Goal: Find specific page/section: Find specific page/section

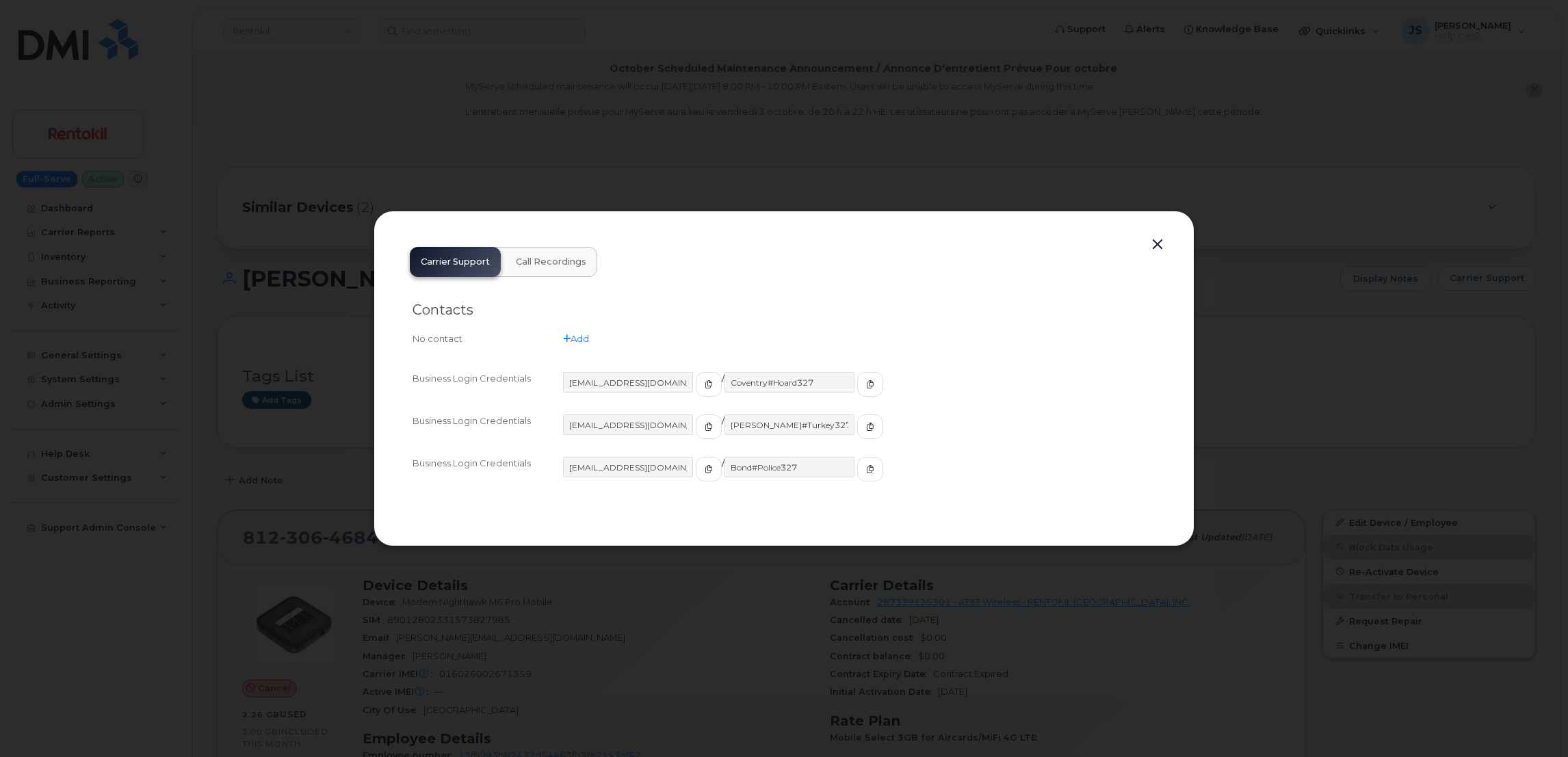
click at [675, 132] on div at bounding box center [784, 378] width 1568 height 757
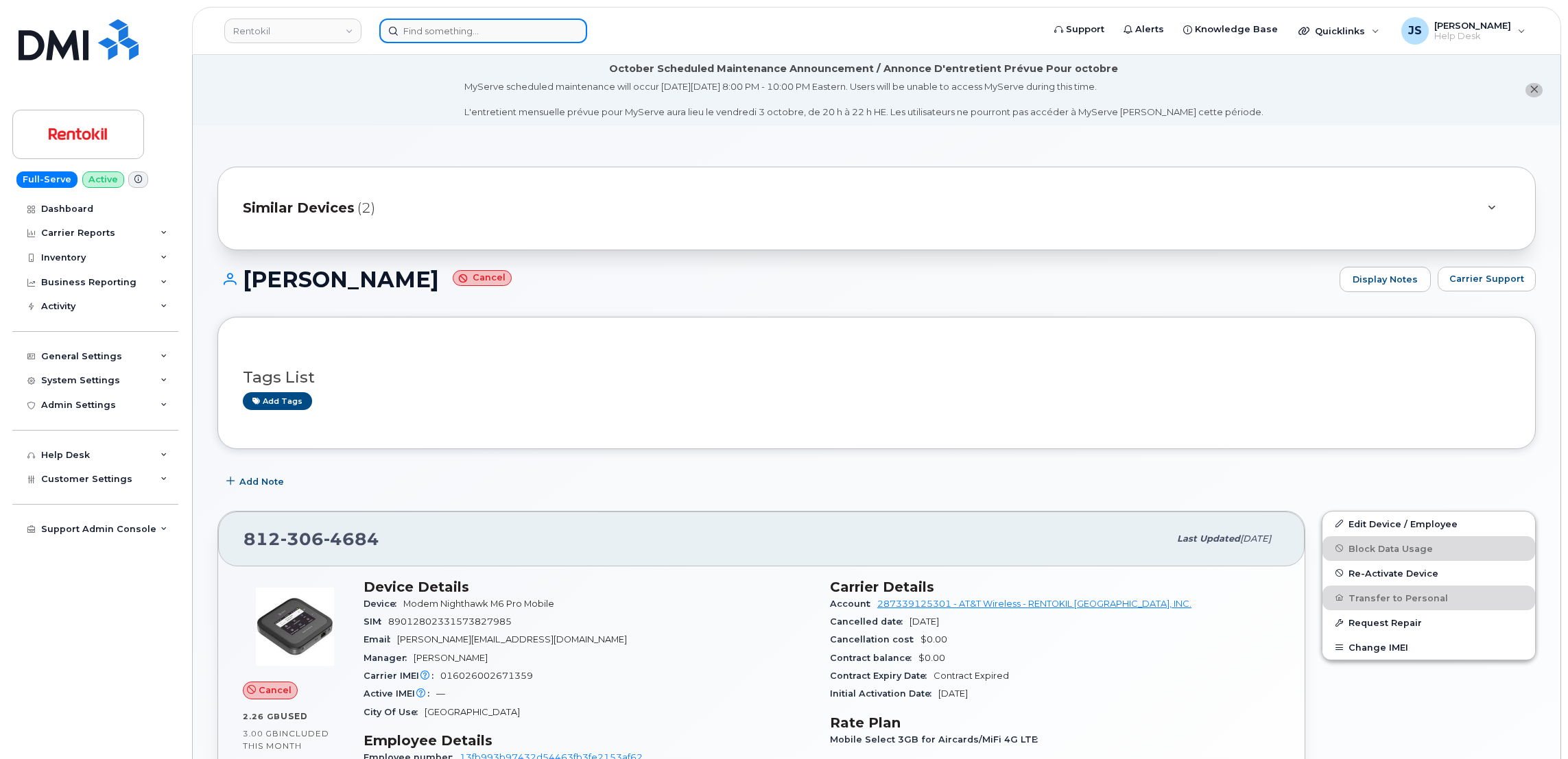
click at [513, 21] on input at bounding box center [483, 31] width 208 height 25
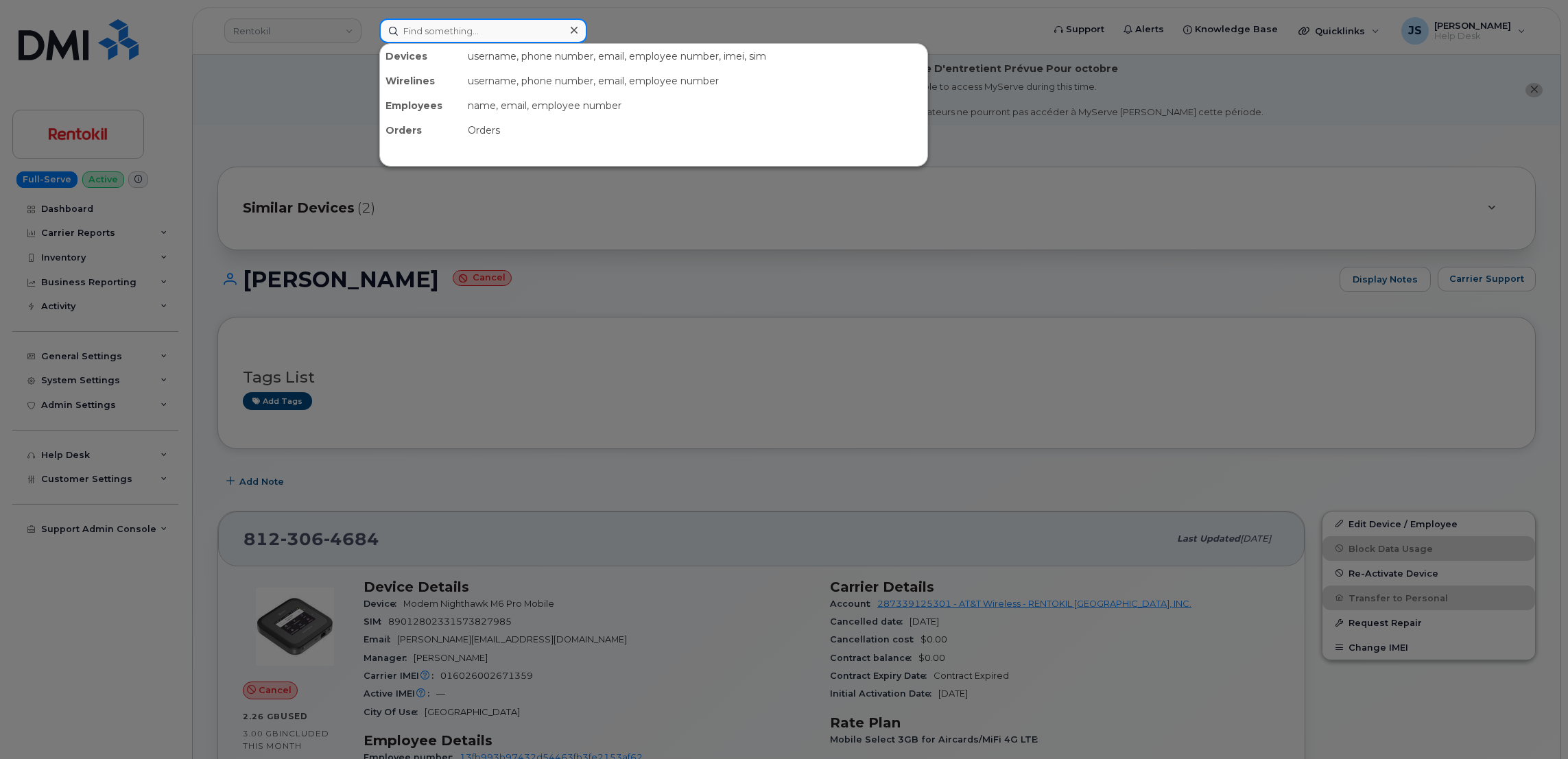
click at [513, 21] on input at bounding box center [483, 31] width 208 height 25
paste input "570.262.2759"
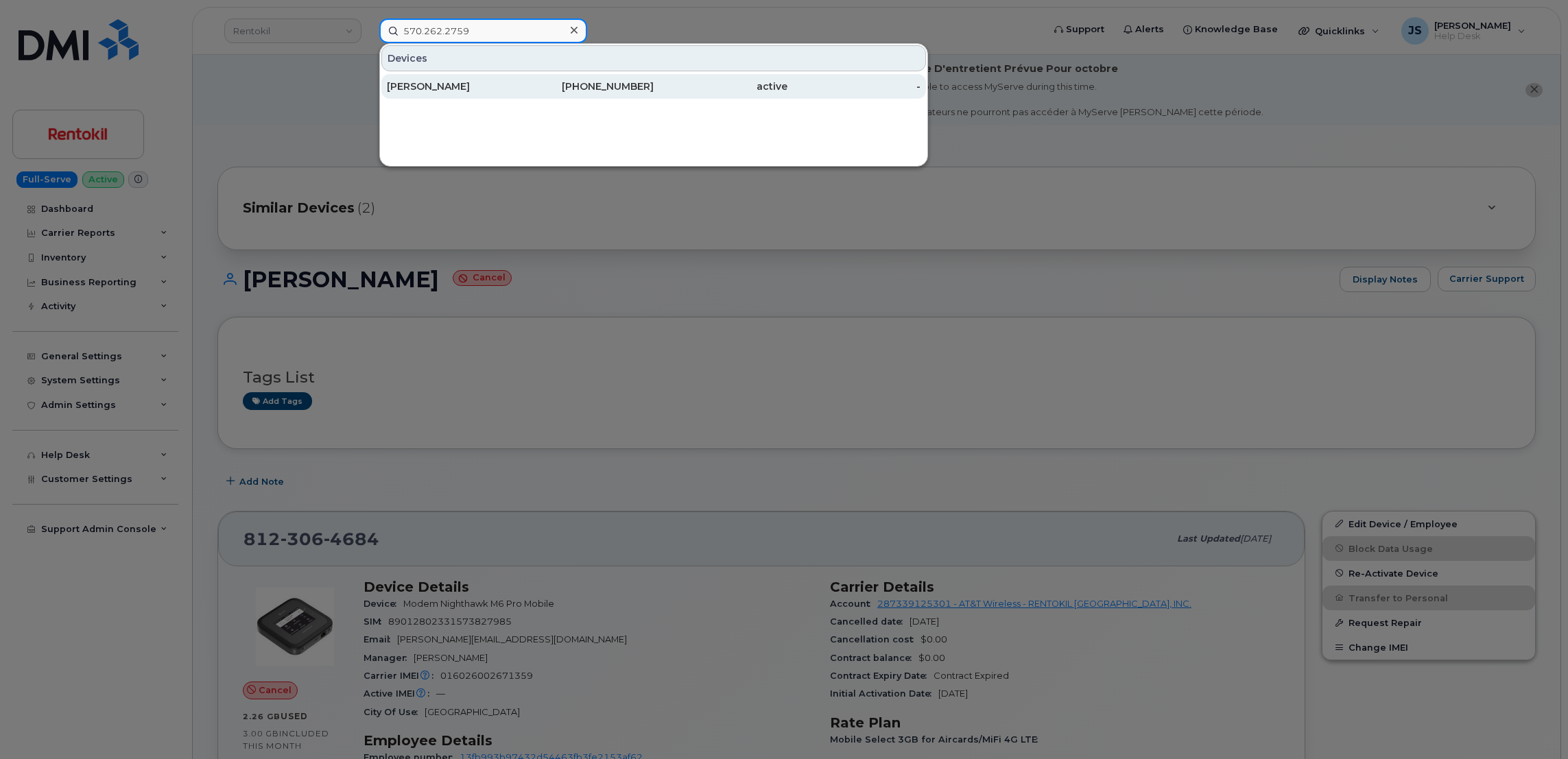
type input "570.262.2759"
click at [459, 92] on div "[PERSON_NAME]" at bounding box center [453, 86] width 134 height 13
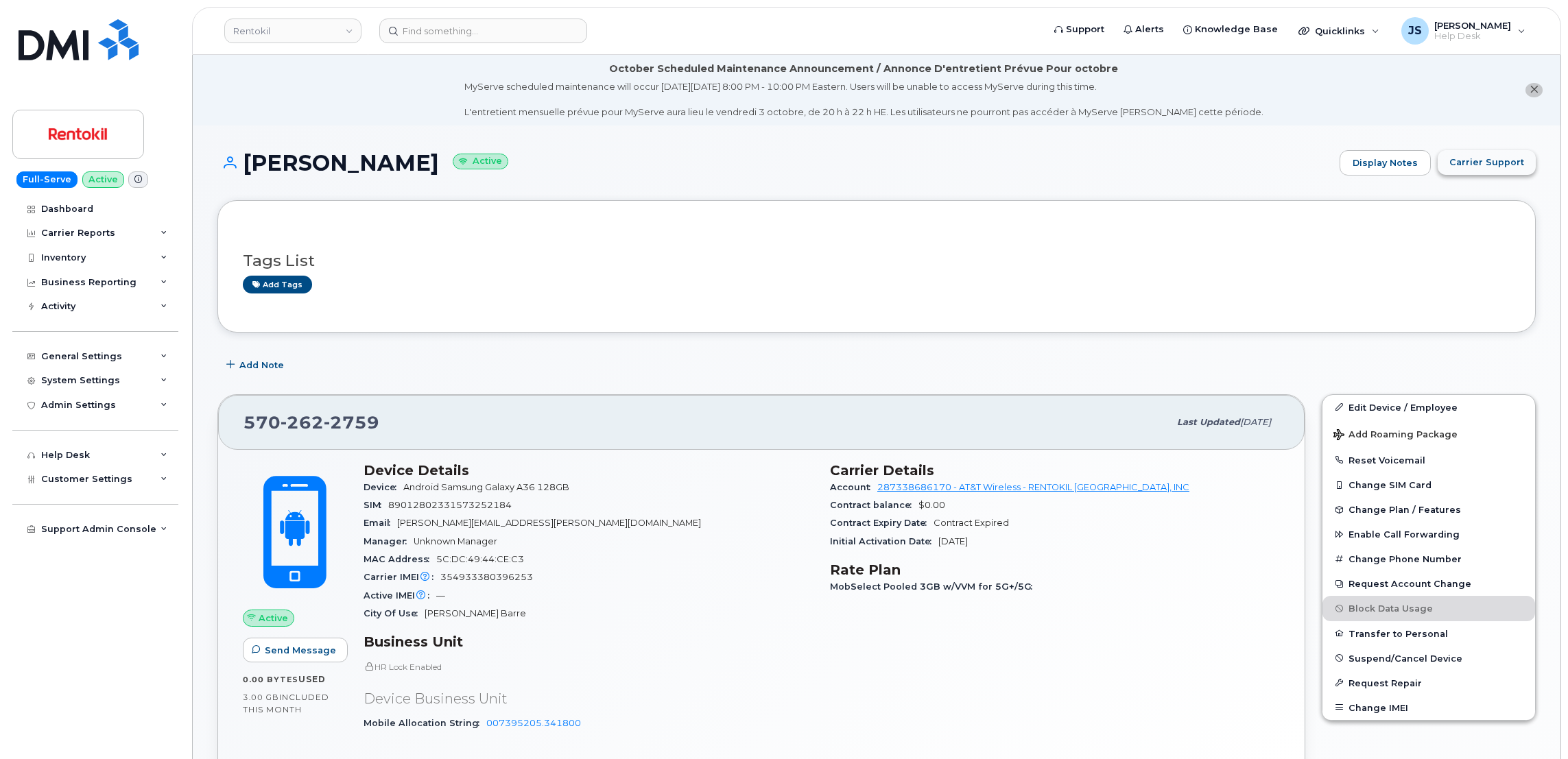
click at [1492, 153] on button "Carrier Support" at bounding box center [1486, 162] width 98 height 25
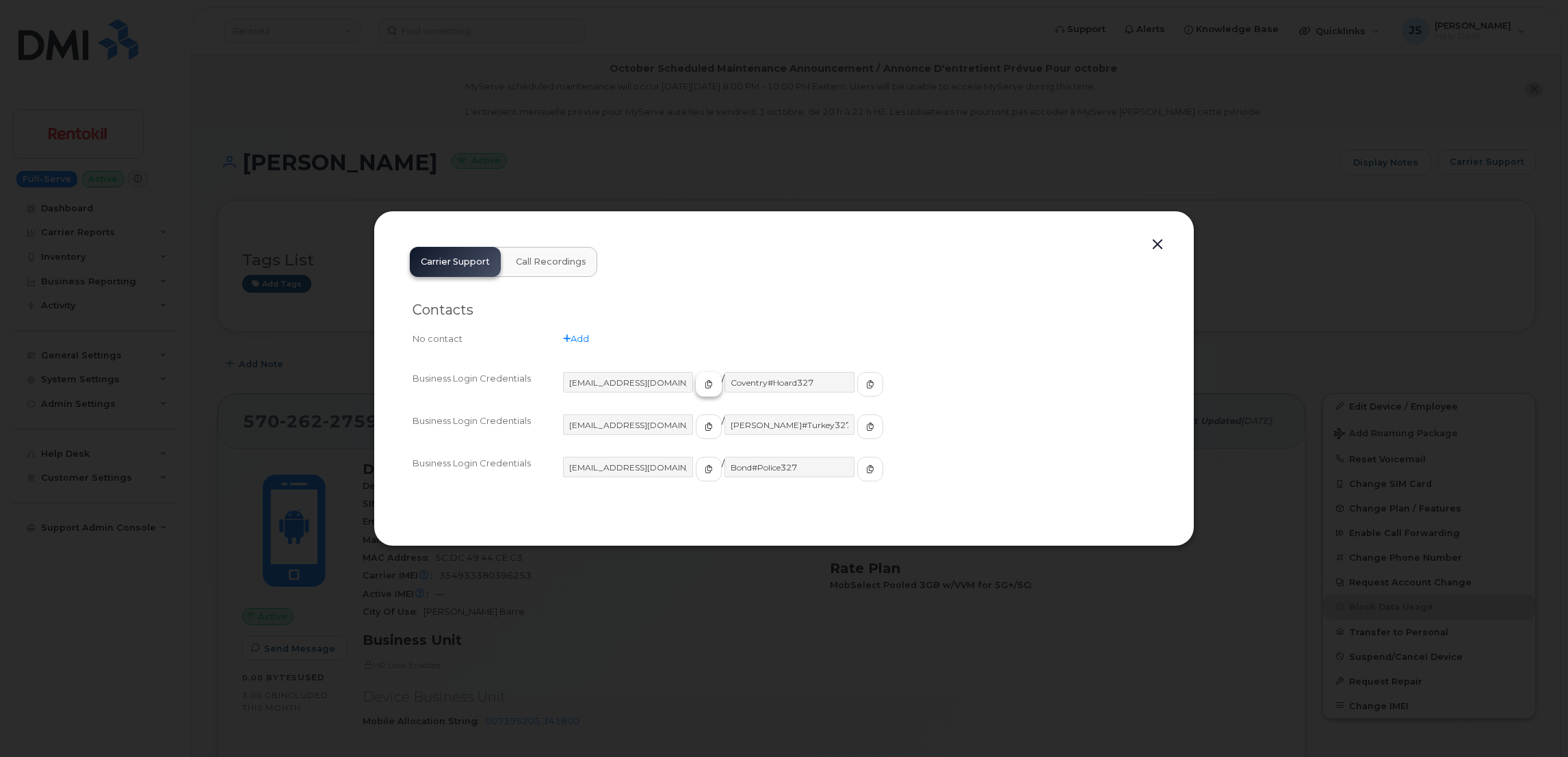
click at [705, 382] on icon "button" at bounding box center [708, 384] width 8 height 8
click at [866, 381] on icon "button" at bounding box center [869, 384] width 8 height 8
